Goal: Task Accomplishment & Management: Manage account settings

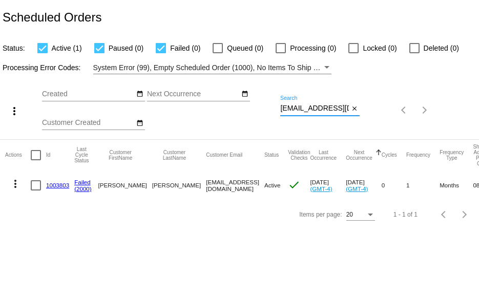
scroll to position [0, 27]
drag, startPoint x: 280, startPoint y: 109, endPoint x: 374, endPoint y: 114, distance: 93.5
click at [374, 114] on div "more_vert Aug Jan Feb Mar [DATE]" at bounding box center [239, 106] width 479 height 65
paste input "karalanorthey@me"
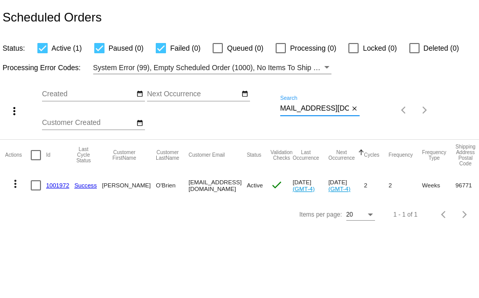
type input "[EMAIL_ADDRESS][DOMAIN_NAME]"
click at [58, 186] on link "1001972" at bounding box center [57, 185] width 23 height 7
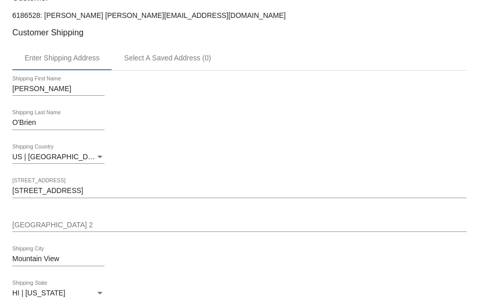
scroll to position [256, 0]
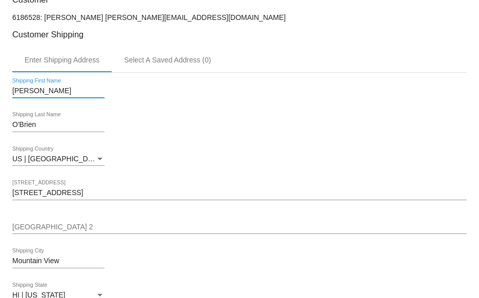
drag, startPoint x: 13, startPoint y: 94, endPoint x: 115, endPoint y: 196, distance: 143.9
click at [115, 196] on div "Carol Shipping First Name O'Brien Shipping Last Name US | USA Shipping Country …" at bounding box center [239, 212] width 455 height 278
drag, startPoint x: 12, startPoint y: 91, endPoint x: 112, endPoint y: 214, distance: 158.9
click at [112, 214] on div "Carol Shipping First Name O'Brien Shipping Last Name US | USA Shipping Country …" at bounding box center [239, 212] width 455 height 278
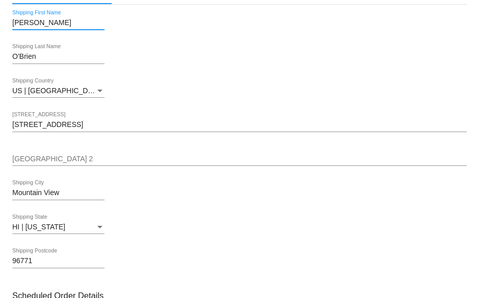
scroll to position [308, 0]
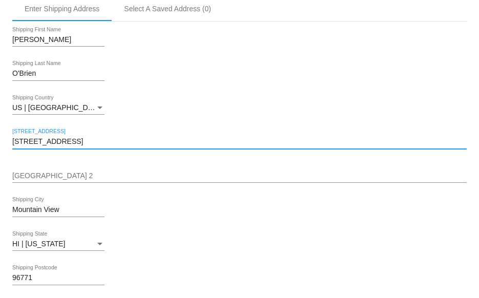
drag, startPoint x: 14, startPoint y: 144, endPoint x: 222, endPoint y: 235, distance: 227.2
click at [176, 252] on div "Carol Shipping First Name O'Brien Shipping Last Name US | USA Shipping Country …" at bounding box center [239, 161] width 455 height 278
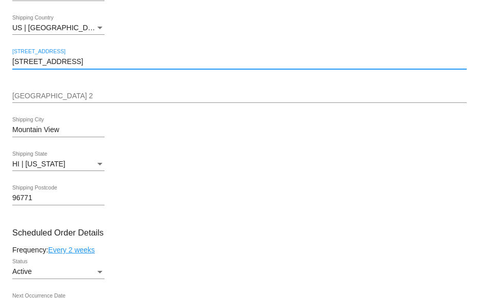
scroll to position [410, 0]
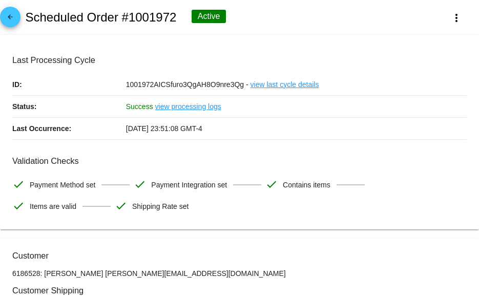
scroll to position [0, 0]
click at [19, 14] on link "arrow_back" at bounding box center [10, 17] width 21 height 21
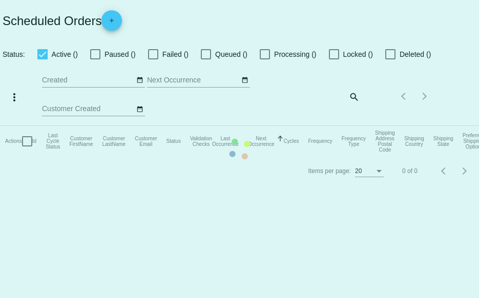
checkbox input "true"
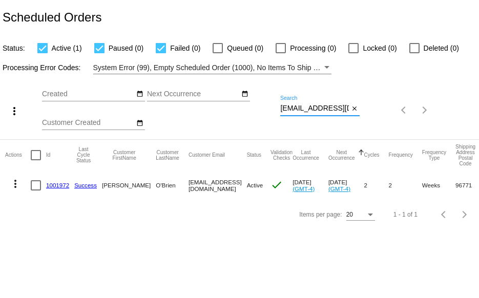
scroll to position [0, 7]
drag, startPoint x: 281, startPoint y: 111, endPoint x: 371, endPoint y: 116, distance: 89.3
click at [371, 116] on div "more_vert Aug Jan Feb Mar Apr 1" at bounding box center [239, 106] width 479 height 65
paste input "392618363342"
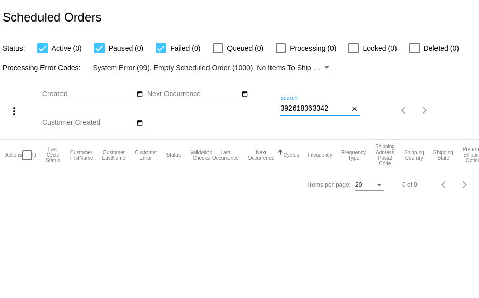
drag, startPoint x: 338, startPoint y: 107, endPoint x: 274, endPoint y: 100, distance: 64.4
click at [274, 100] on div "more_vert Aug Jan Feb Mar Apr 1" at bounding box center [239, 106] width 479 height 65
paste input "mom118@roadrunner.com"
drag, startPoint x: 282, startPoint y: 108, endPoint x: 403, endPoint y: 112, distance: 121.5
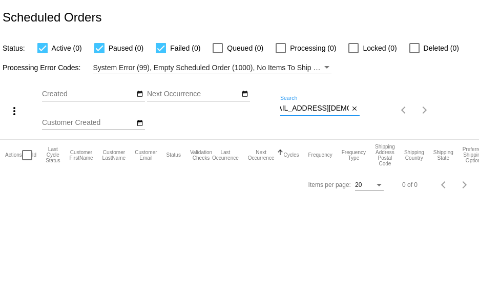
click at [391, 108] on div "more_vert Aug Jan Feb Mar Apr 1" at bounding box center [239, 106] width 479 height 65
paste input "bobelw88@gmail"
click at [413, 105] on div "more_vert Aug Jan Feb Mar Apr 1" at bounding box center [239, 106] width 479 height 65
paste input "dahlstromdeana"
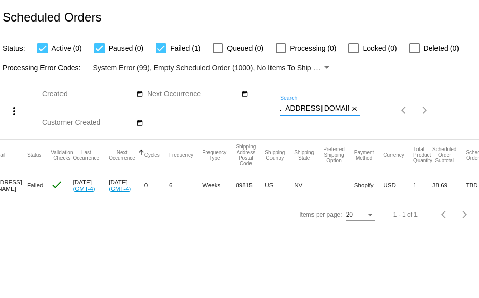
scroll to position [0, 0]
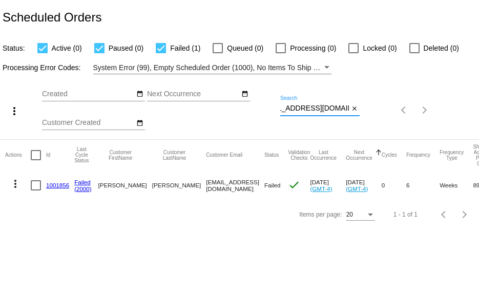
type input "dahlstromdeana@gmail.com"
click at [55, 188] on link "1001856" at bounding box center [57, 185] width 23 height 7
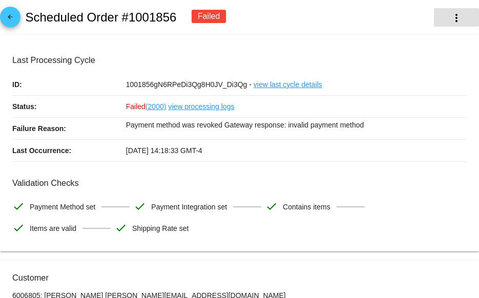
click at [451, 19] on mat-icon "more_vert" at bounding box center [457, 18] width 12 height 12
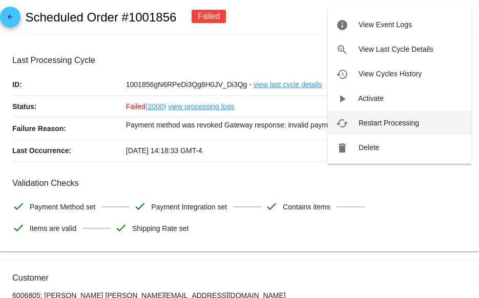
click at [368, 125] on span "Restart Processing" at bounding box center [389, 123] width 60 height 8
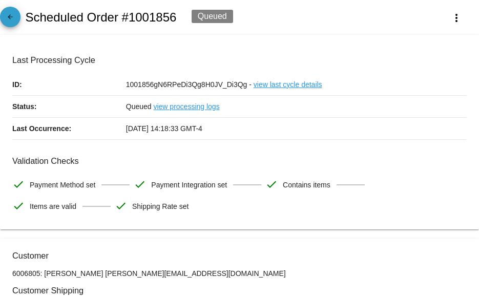
click at [19, 19] on link "arrow_back" at bounding box center [10, 17] width 21 height 21
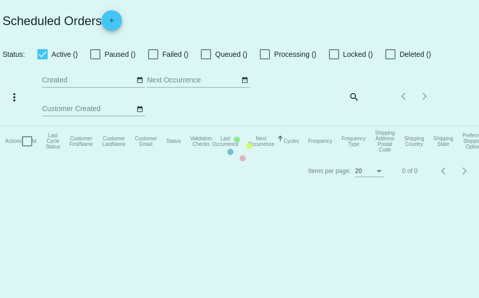
checkbox input "true"
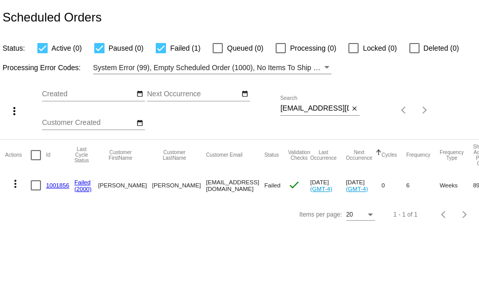
click at [55, 184] on link "1001856" at bounding box center [57, 185] width 23 height 7
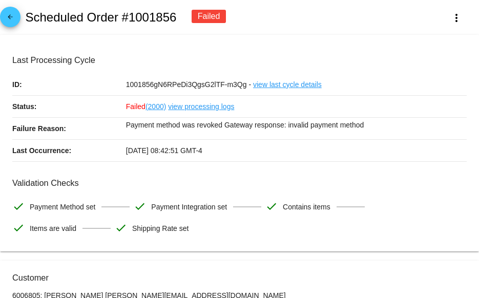
click at [9, 20] on mat-icon "arrow_back" at bounding box center [10, 19] width 12 height 12
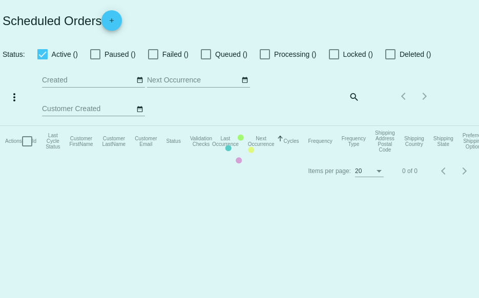
checkbox input "true"
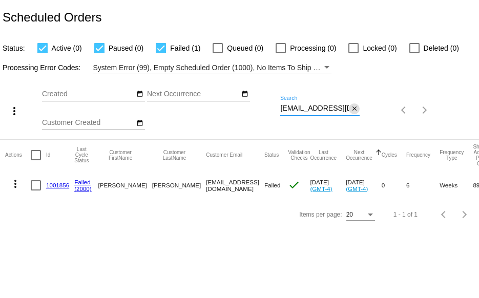
scroll to position [0, 23]
drag, startPoint x: 281, startPoint y: 107, endPoint x: 375, endPoint y: 109, distance: 93.8
click at [375, 109] on div "more_vert Aug Jan Feb Mar Apr 1" at bounding box center [239, 106] width 479 height 65
paste input "ninavjoshi@hot"
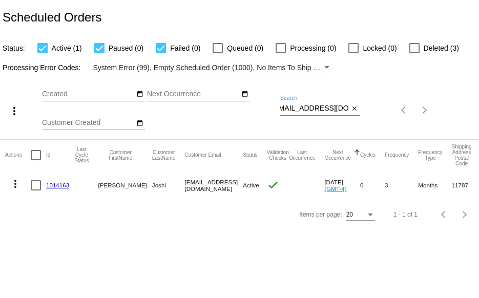
type input "ninavjoshi@hotmail.com"
click at [55, 182] on link "1014163" at bounding box center [57, 185] width 23 height 7
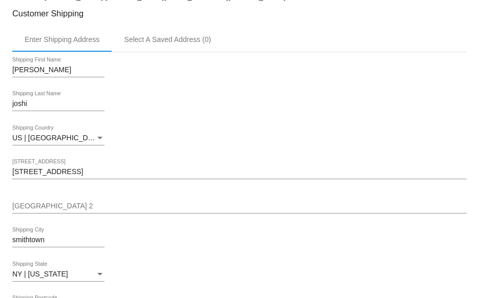
scroll to position [154, 0]
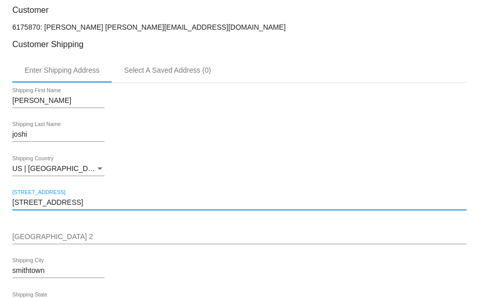
drag, startPoint x: 62, startPoint y: 204, endPoint x: 9, endPoint y: 205, distance: 52.8
paste input "1 Lyndon Plac"
type input "31 Lyndon Place"
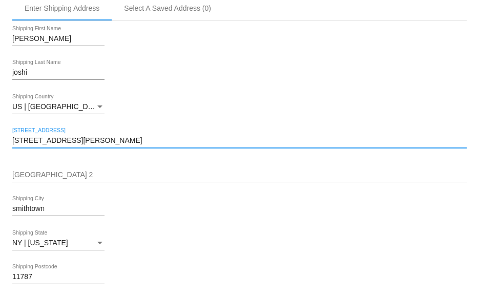
scroll to position [256, 0]
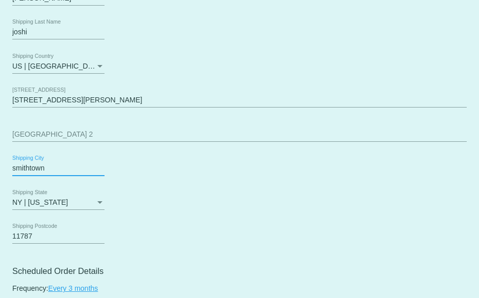
drag, startPoint x: 49, startPoint y: 172, endPoint x: -2, endPoint y: 172, distance: 51.3
click at [0, 172] on html "arrow_back Scheduled Order #1014163 Active more_vert Validation Checks check Pa…" at bounding box center [239, 149] width 479 height 298
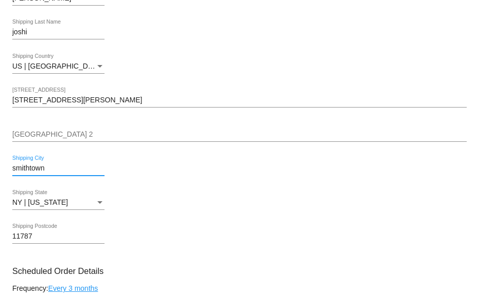
paste input "Melville NY 11747"
click at [64, 167] on input "Melville NY 11747" at bounding box center [58, 169] width 92 height 8
click at [63, 167] on input "Melville NY 11747" at bounding box center [58, 169] width 92 height 8
type input "Melville"
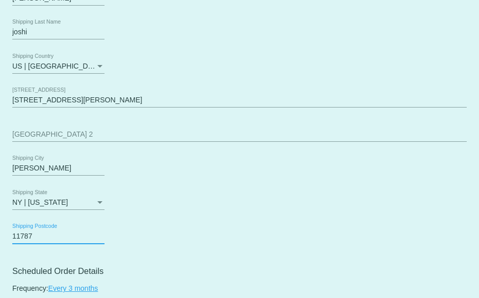
drag, startPoint x: 30, startPoint y: 239, endPoint x: -1, endPoint y: 236, distance: 30.9
click at [0, 236] on html "arrow_back Scheduled Order #1014163 Active more_vert Validation Checks check Pa…" at bounding box center [239, 149] width 479 height 298
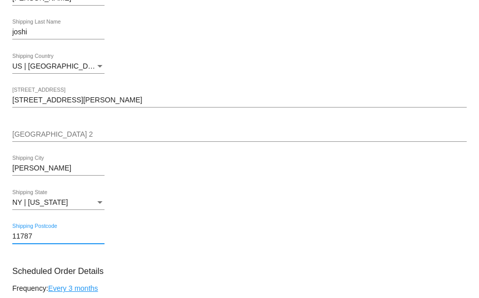
paste input "4"
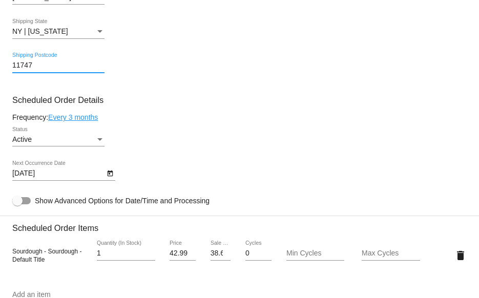
scroll to position [410, 0]
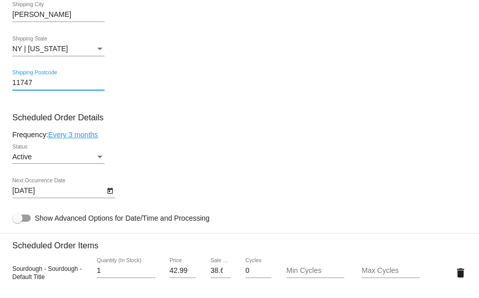
type input "11747"
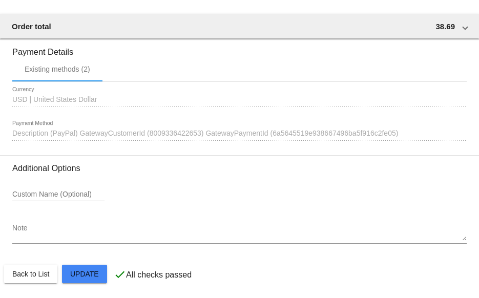
scroll to position [876, 0]
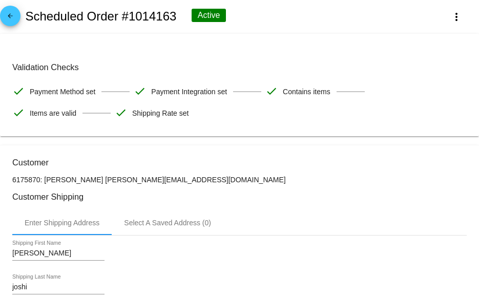
scroll to position [0, 0]
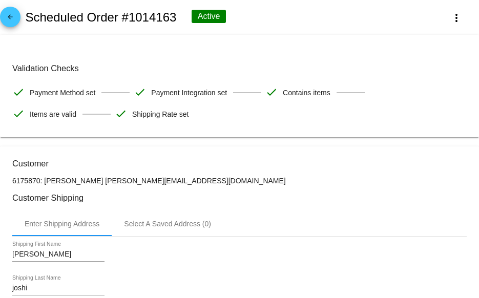
click at [16, 18] on link "arrow_back" at bounding box center [10, 17] width 21 height 21
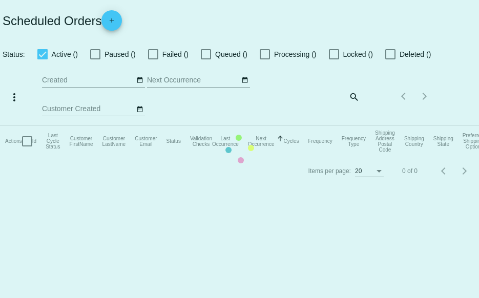
checkbox input "true"
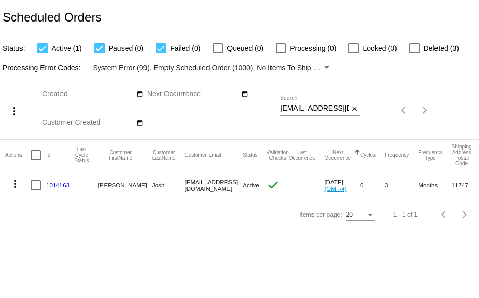
click at [55, 184] on link "1014163" at bounding box center [57, 185] width 23 height 7
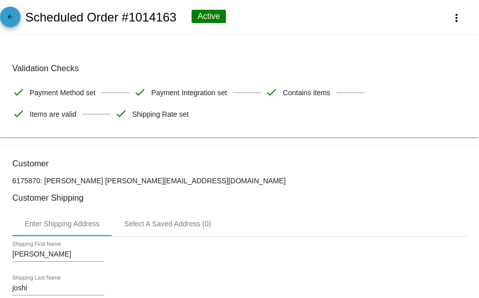
click at [6, 14] on mat-icon "arrow_back" at bounding box center [10, 19] width 12 height 12
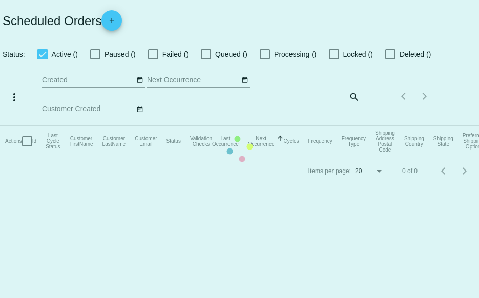
checkbox input "true"
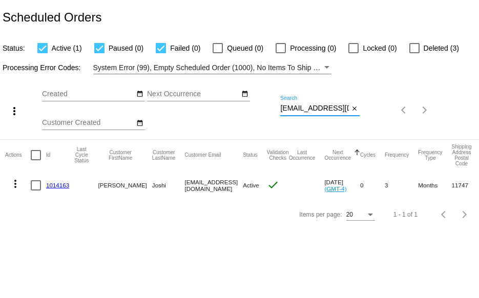
scroll to position [0, 9]
click at [395, 108] on div "more_vert Aug Jan Feb Mar Apr 1" at bounding box center [239, 106] width 479 height 65
paste input "msbabbs63@yahoo"
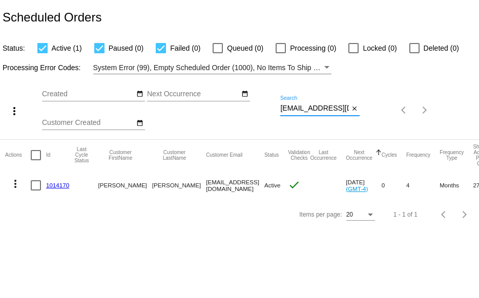
scroll to position [0, 10]
drag, startPoint x: 282, startPoint y: 106, endPoint x: 415, endPoint y: 111, distance: 132.8
click at [410, 120] on div "more_vert Aug Jan Feb Mar Apr 1" at bounding box center [239, 106] width 479 height 65
paste input "ingridbrowlett1@gmail"
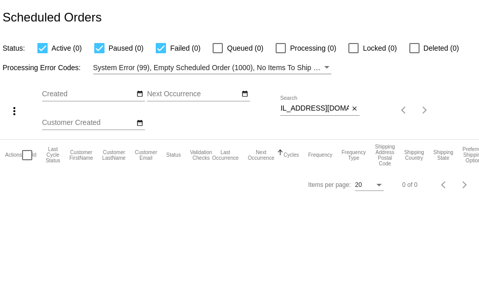
scroll to position [0, 0]
drag, startPoint x: 279, startPoint y: 107, endPoint x: 313, endPoint y: 110, distance: 34.0
click at [311, 110] on div "more_vert Aug Jan Feb Mar Apr 1" at bounding box center [239, 106] width 479 height 65
click at [425, 120] on div "more_vert Aug Jan Feb Mar Apr 1" at bounding box center [239, 106] width 479 height 65
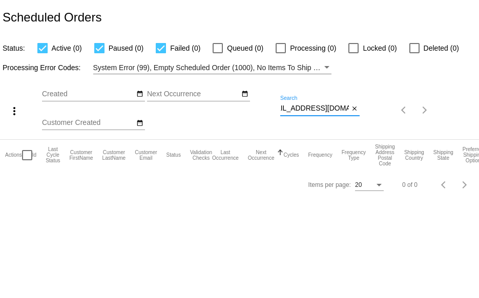
paste input "browlett@frontier"
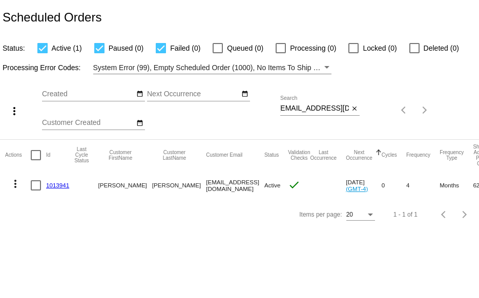
scroll to position [0, 0]
click at [397, 116] on div "more_vert Aug Jan Feb Mar Apr 1" at bounding box center [239, 106] width 479 height 65
paste input "rosierose22@live"
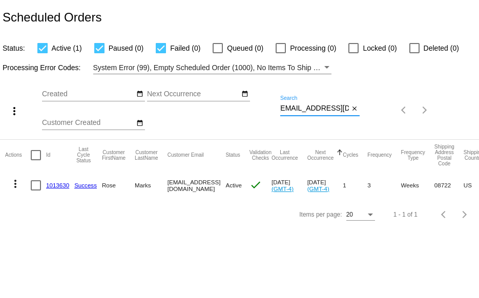
type input "rosierose22@live.com"
